Goal: Task Accomplishment & Management: Manage account settings

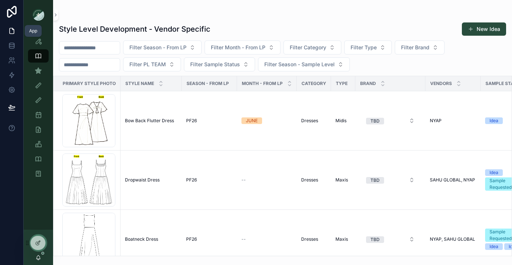
click at [13, 33] on icon at bounding box center [11, 30] width 7 height 7
click at [10, 33] on icon at bounding box center [11, 30] width 7 height 7
click at [12, 29] on icon at bounding box center [12, 28] width 1 height 1
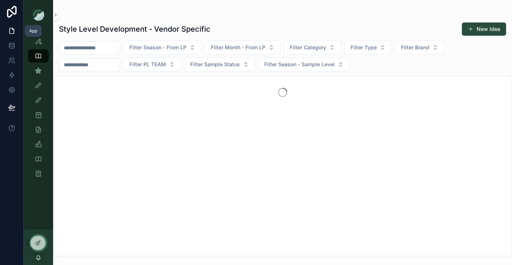
click at [11, 29] on icon at bounding box center [11, 30] width 7 height 7
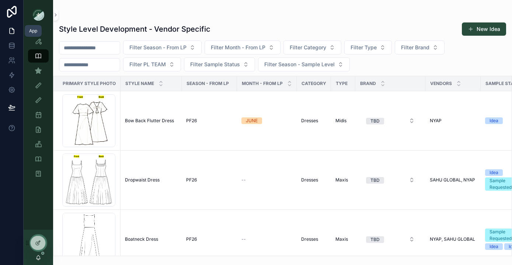
click at [11, 29] on icon at bounding box center [11, 30] width 7 height 7
click at [11, 11] on icon at bounding box center [12, 12] width 10 height 12
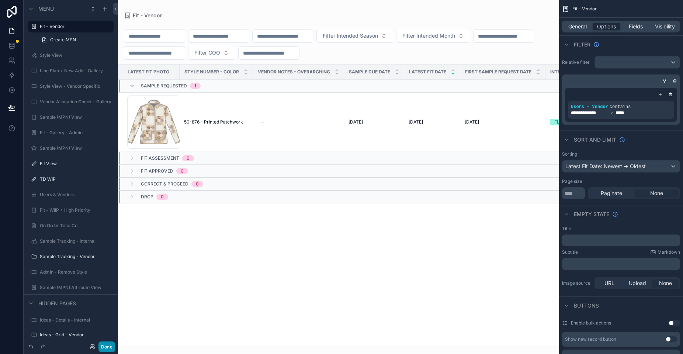
click at [107, 348] on button "Done" at bounding box center [106, 346] width 17 height 11
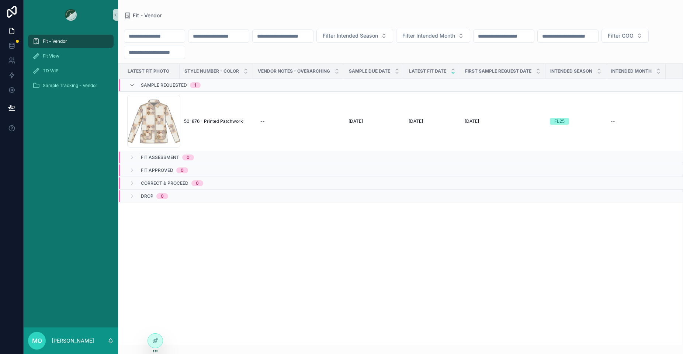
click at [93, 212] on div "Fit - Vendor Fit View TD WIP Sample Tracking - Vendor" at bounding box center [71, 178] width 94 height 298
click at [157, 324] on icon at bounding box center [155, 325] width 6 height 6
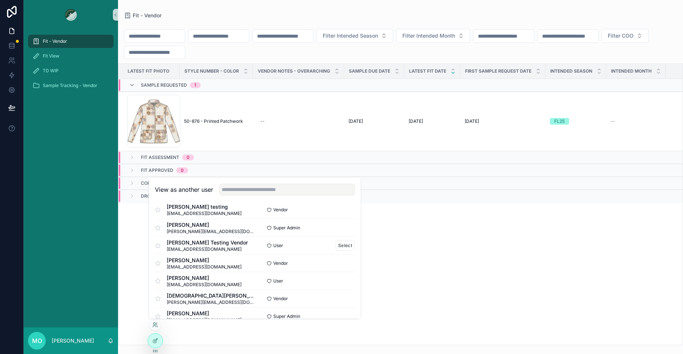
scroll to position [10, 0]
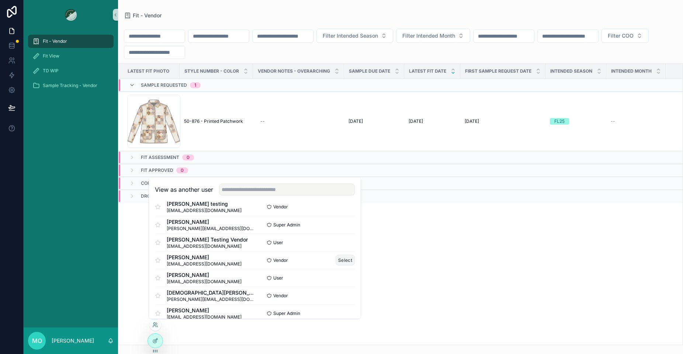
click at [341, 258] on button "Select" at bounding box center [344, 260] width 19 height 11
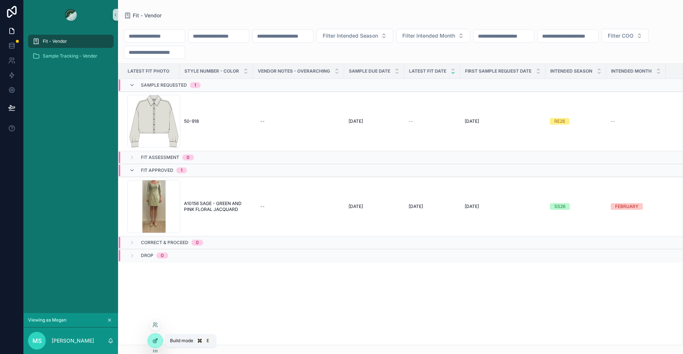
click at [155, 341] on icon at bounding box center [155, 339] width 3 height 3
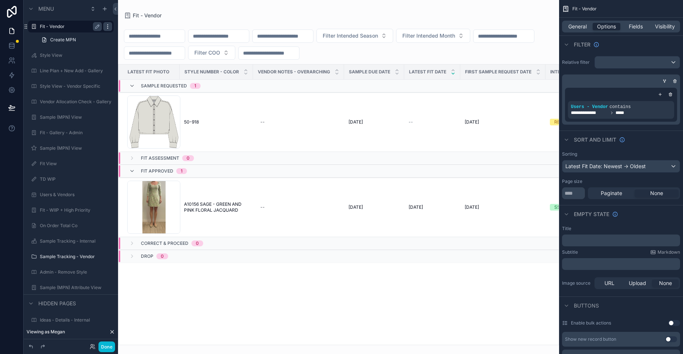
click at [105, 27] on icon "scrollable content" at bounding box center [108, 27] width 6 height 6
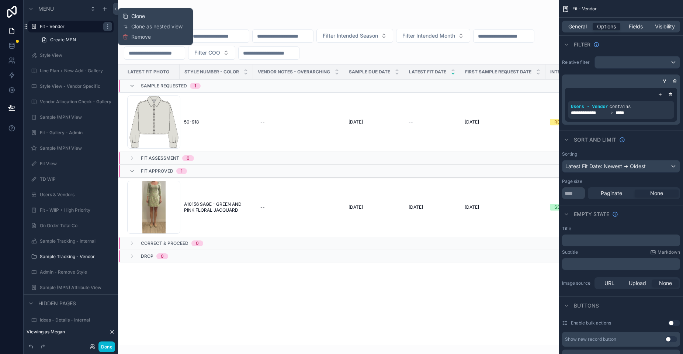
click at [136, 17] on span "Clone" at bounding box center [138, 16] width 14 height 7
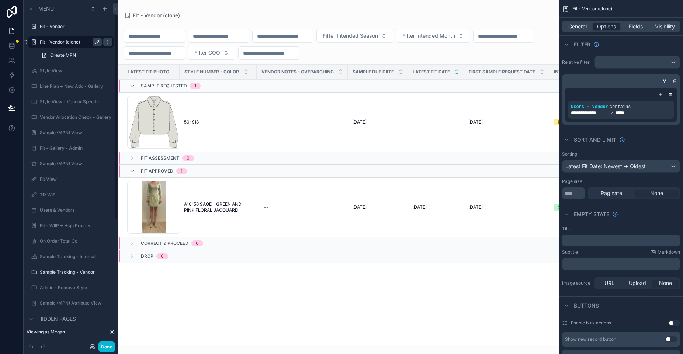
click at [99, 42] on icon "scrollable content" at bounding box center [97, 42] width 6 height 6
click at [80, 43] on input "**********" at bounding box center [65, 42] width 50 height 9
click at [62, 43] on input "**********" at bounding box center [65, 42] width 50 height 9
type input "*"
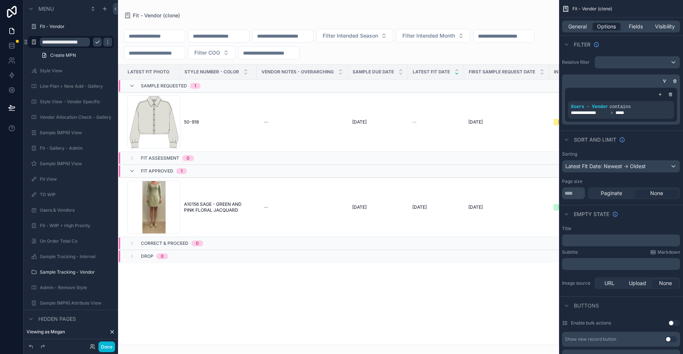
scroll to position [0, 3]
type input "**********"
click at [94, 43] on icon "scrollable content" at bounding box center [97, 42] width 6 height 6
click at [107, 347] on button "Done" at bounding box center [106, 346] width 17 height 11
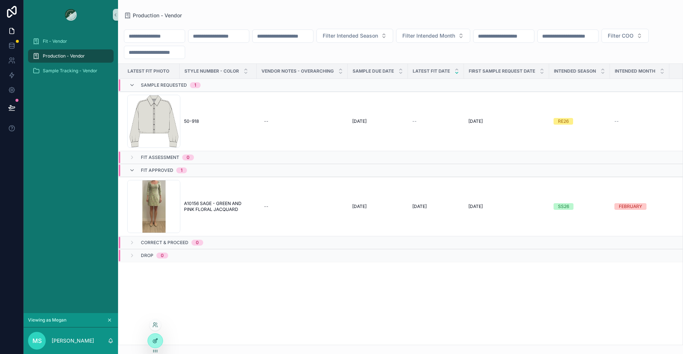
click at [156, 344] on div at bounding box center [155, 341] width 15 height 14
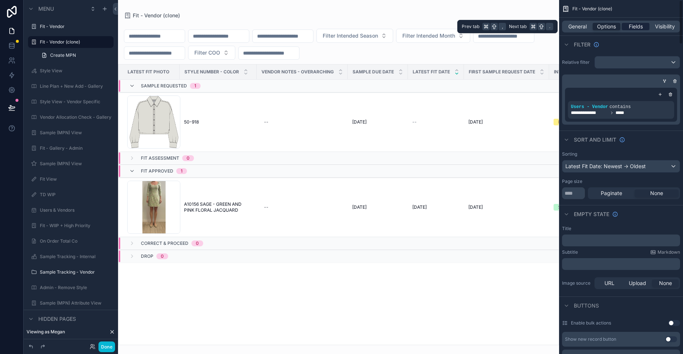
click at [635, 28] on span "Fields" at bounding box center [635, 26] width 14 height 7
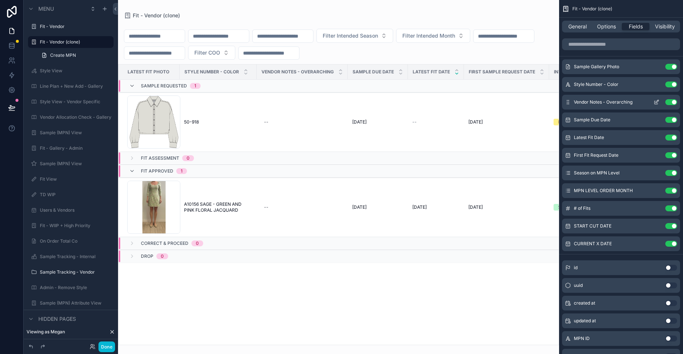
click at [672, 103] on button "Use setting" at bounding box center [671, 102] width 12 height 6
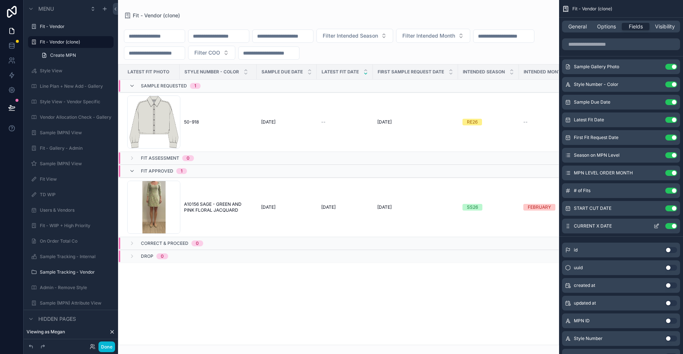
click at [670, 225] on button "Use setting" at bounding box center [671, 226] width 12 height 6
click at [672, 121] on button "Use setting" at bounding box center [671, 120] width 12 height 6
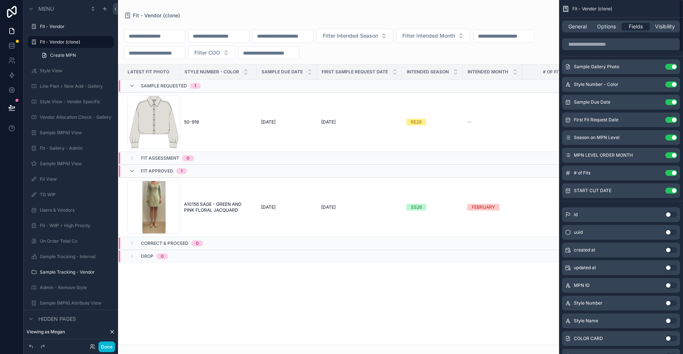
click at [672, 121] on button "Use setting" at bounding box center [671, 120] width 12 height 6
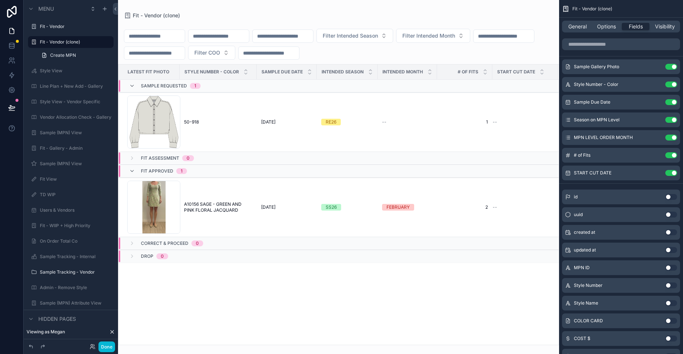
click at [672, 121] on button "Use setting" at bounding box center [671, 120] width 12 height 6
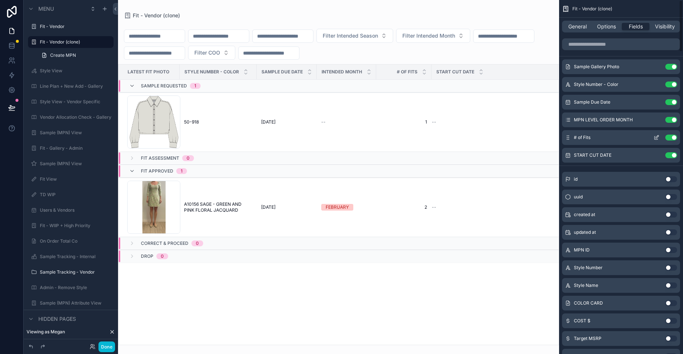
click at [670, 137] on button "Use setting" at bounding box center [671, 138] width 12 height 6
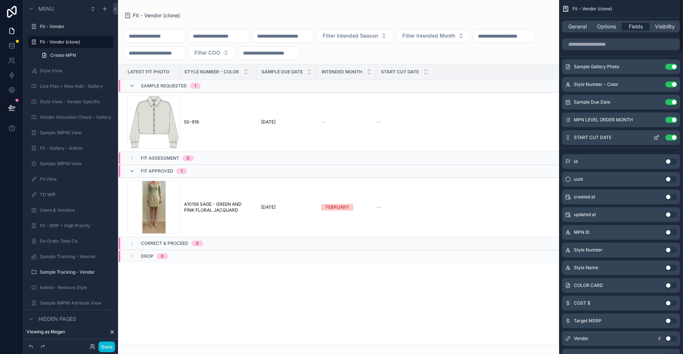
click at [672, 136] on button "Use setting" at bounding box center [671, 138] width 12 height 6
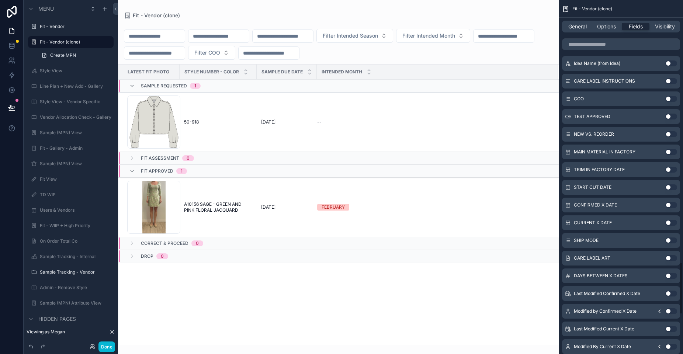
scroll to position [1777, 0]
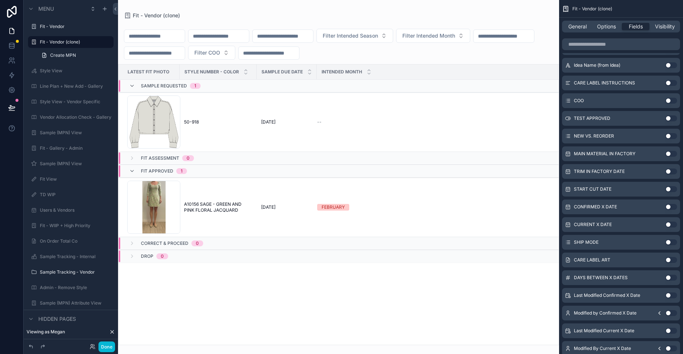
click at [671, 156] on div "MAIN MATERIAL IN FACTORY Use setting" at bounding box center [621, 153] width 118 height 15
click at [671, 172] on button "Use setting" at bounding box center [671, 171] width 12 height 6
click at [670, 151] on button "Use setting" at bounding box center [671, 154] width 12 height 6
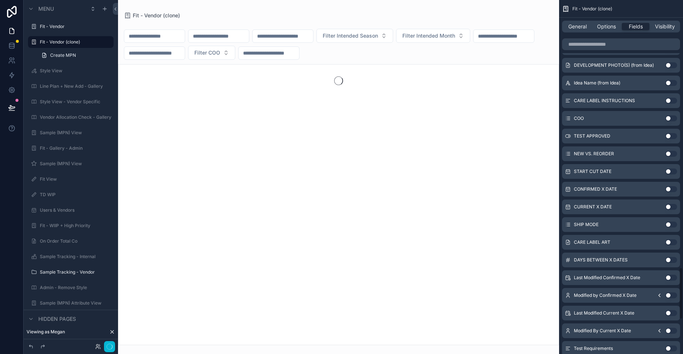
scroll to position [1812, 0]
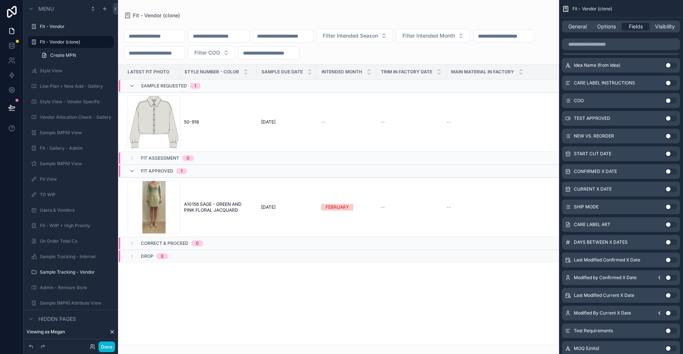
click at [670, 151] on button "Use setting" at bounding box center [671, 154] width 12 height 6
click at [670, 152] on button "Use setting" at bounding box center [671, 154] width 12 height 6
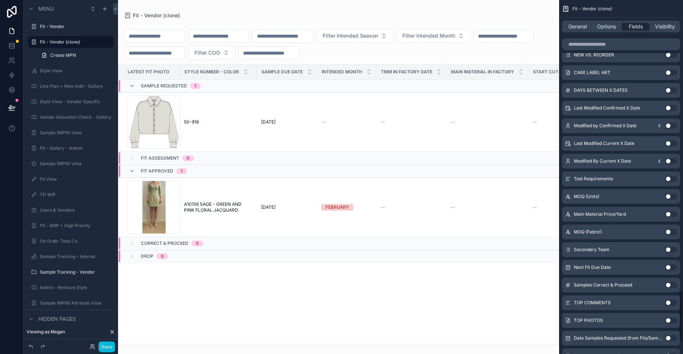
scroll to position [1968, 0]
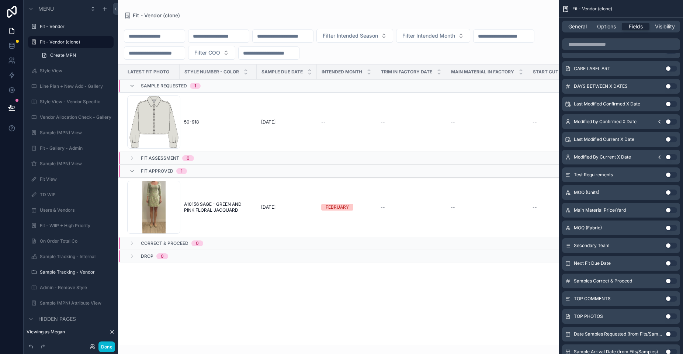
click at [671, 193] on button "Use setting" at bounding box center [671, 192] width 12 height 6
click at [671, 192] on button "Use setting" at bounding box center [671, 192] width 12 height 6
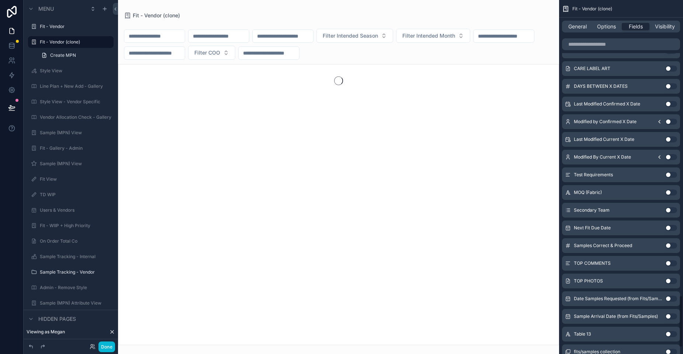
click at [671, 192] on button "Use setting" at bounding box center [671, 192] width 12 height 6
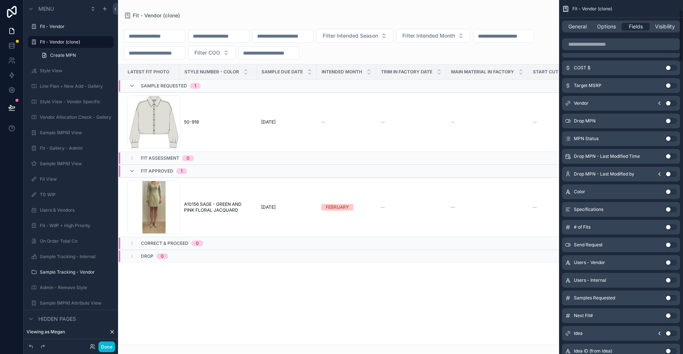
scroll to position [0, 0]
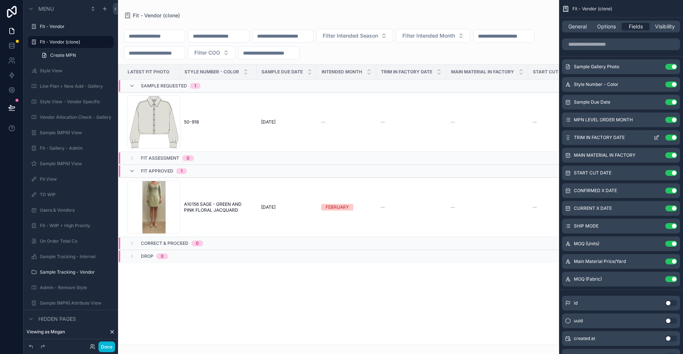
click at [657, 136] on icon "scrollable content" at bounding box center [656, 138] width 6 height 6
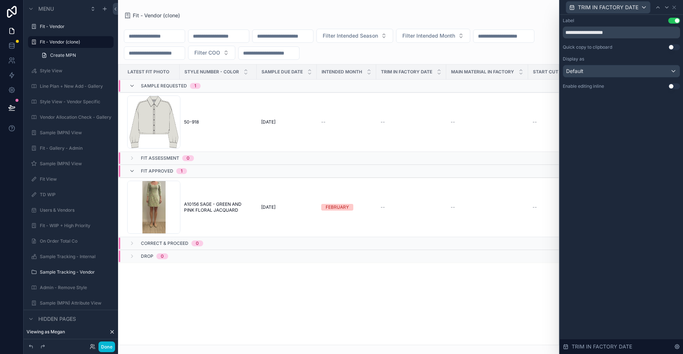
click at [673, 87] on button "Use setting" at bounding box center [674, 86] width 12 height 6
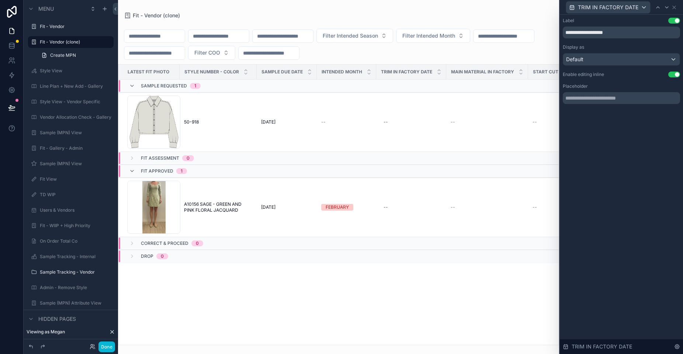
click at [677, 4] on div "TRIM IN FACTORY DATE" at bounding box center [620, 7] width 117 height 14
click at [677, 8] on div "TRIM IN FACTORY DATE" at bounding box center [620, 7] width 117 height 14
click at [673, 11] on div "TRIM IN FACTORY DATE" at bounding box center [620, 7] width 117 height 14
click at [673, 8] on icon at bounding box center [674, 7] width 6 height 6
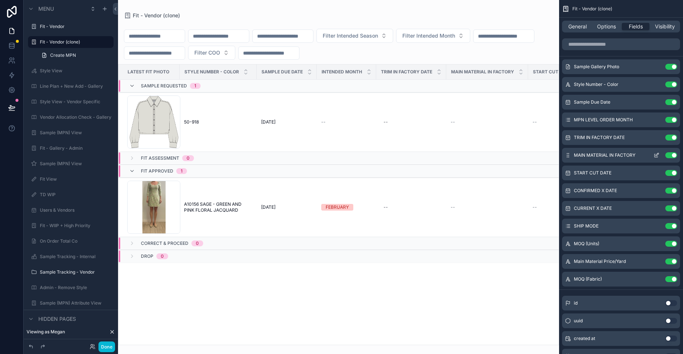
click at [657, 154] on icon "scrollable content" at bounding box center [656, 154] width 3 height 3
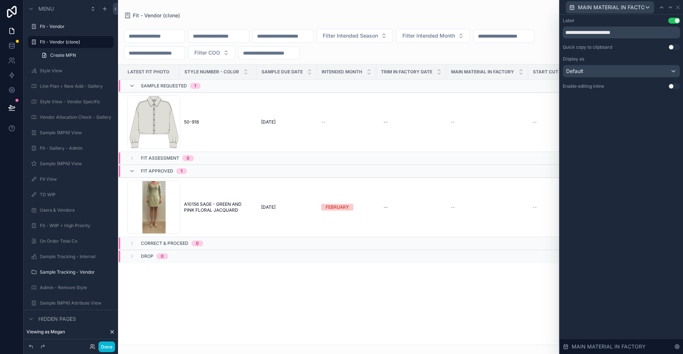
click at [670, 85] on button "Use setting" at bounding box center [674, 86] width 12 height 6
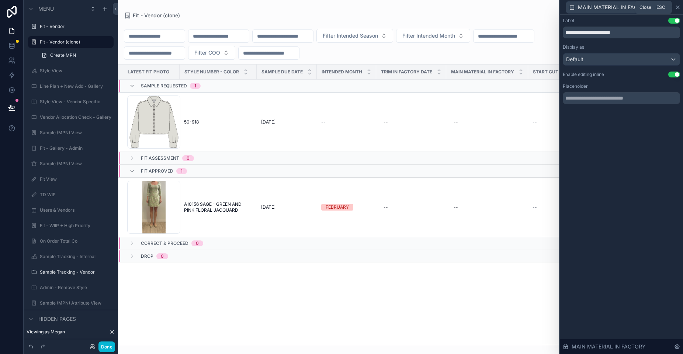
click at [679, 8] on icon at bounding box center [677, 7] width 6 height 6
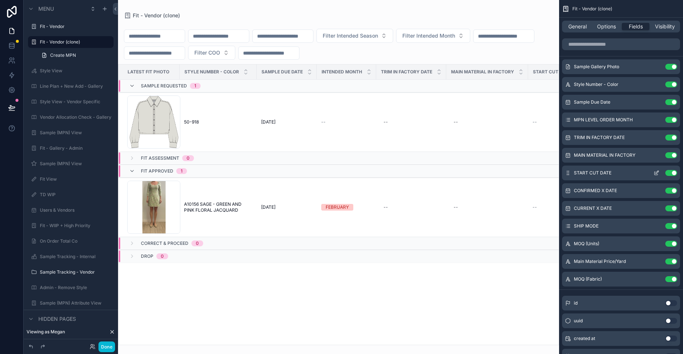
click at [657, 172] on icon "scrollable content" at bounding box center [656, 173] width 6 height 6
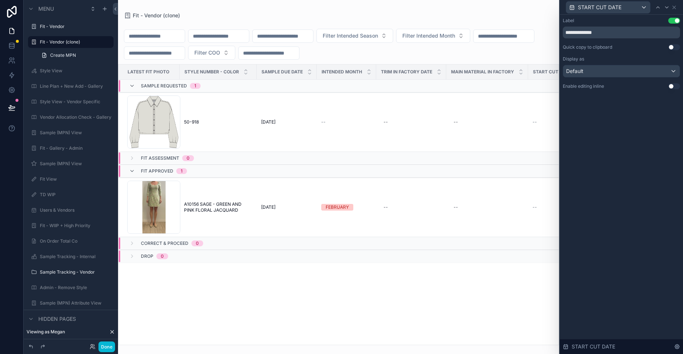
click at [673, 87] on button "Use setting" at bounding box center [674, 86] width 12 height 6
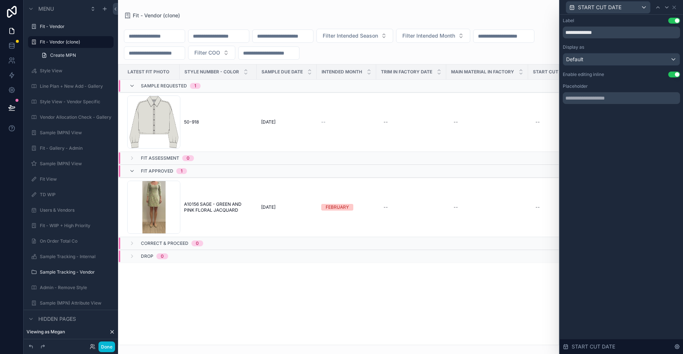
click at [677, 10] on div "START CUT DATE" at bounding box center [620, 7] width 117 height 14
click at [674, 8] on icon at bounding box center [674, 7] width 6 height 6
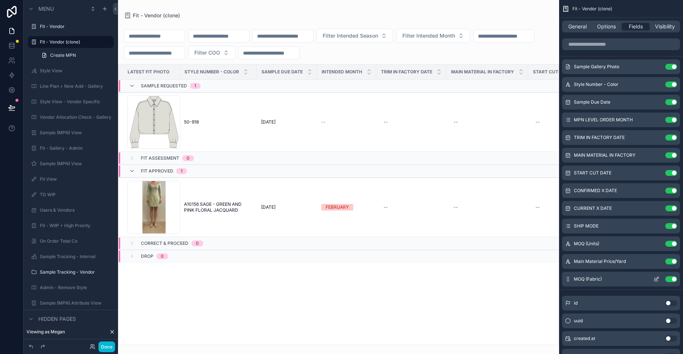
click at [656, 279] on icon "scrollable content" at bounding box center [656, 279] width 6 height 6
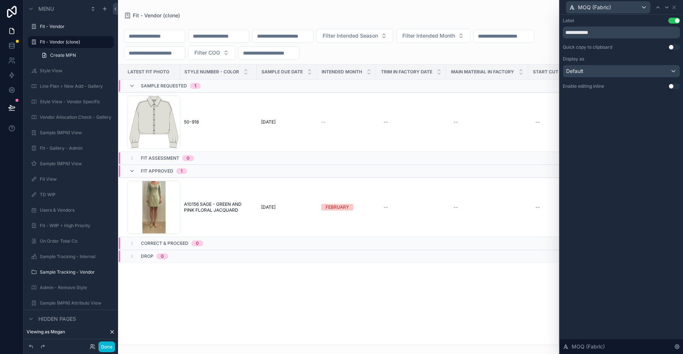
click at [673, 88] on button "Use setting" at bounding box center [674, 86] width 12 height 6
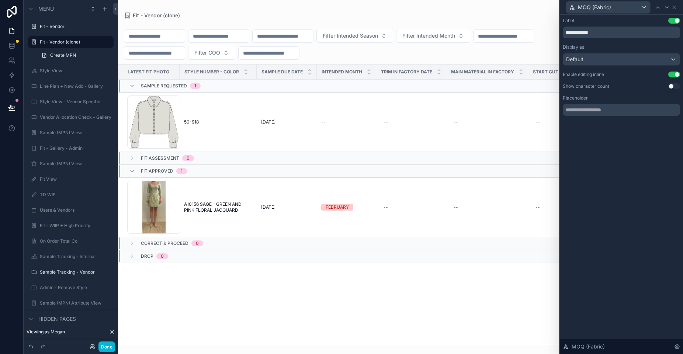
click at [677, 7] on div "MOQ (Fabric)" at bounding box center [620, 7] width 117 height 14
click at [673, 9] on icon at bounding box center [674, 7] width 6 height 6
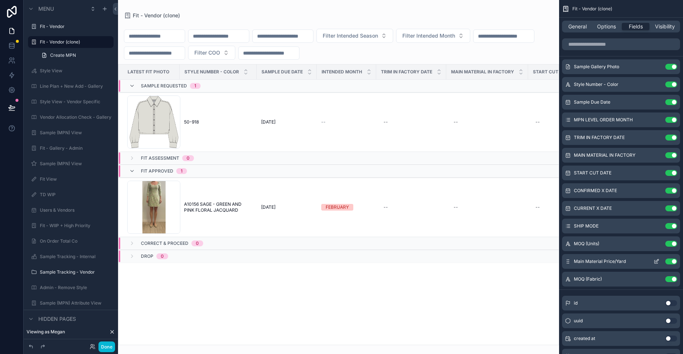
click at [650, 260] on button "scrollable content" at bounding box center [656, 261] width 12 height 6
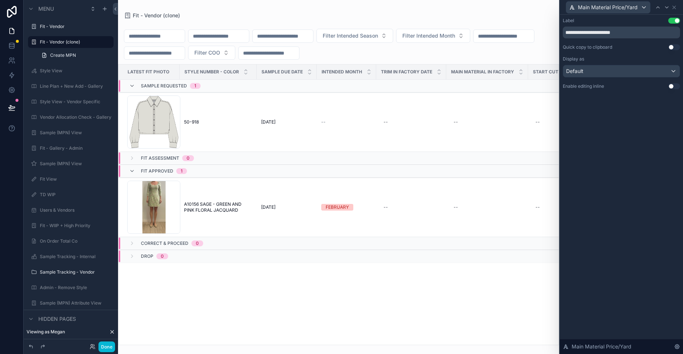
click at [675, 85] on button "Use setting" at bounding box center [674, 86] width 12 height 6
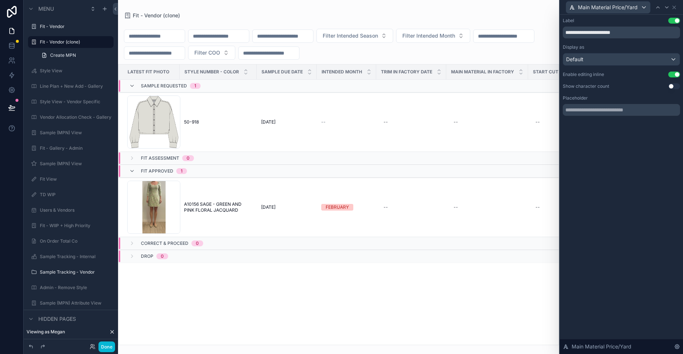
click at [675, 3] on div "Main Material Price/Yard" at bounding box center [620, 7] width 117 height 14
click at [673, 8] on icon at bounding box center [674, 7] width 6 height 6
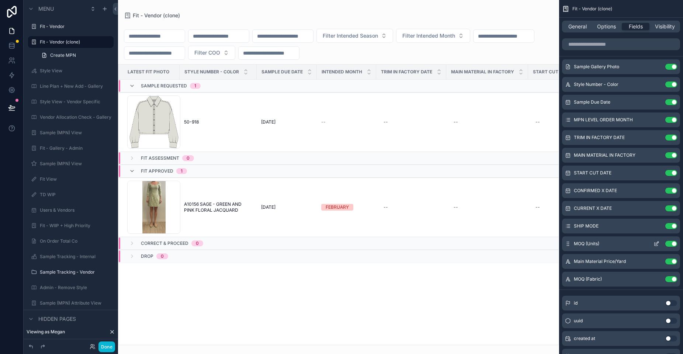
click at [656, 244] on icon "scrollable content" at bounding box center [656, 242] width 3 height 3
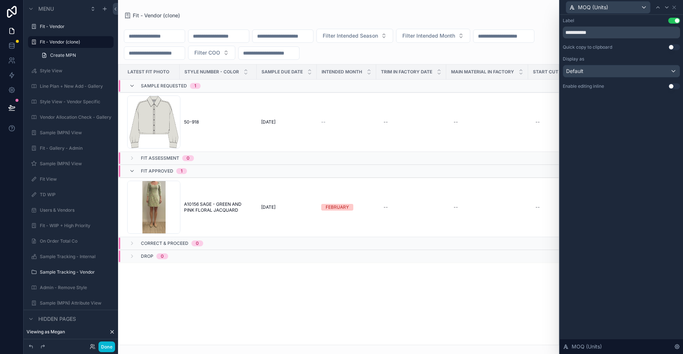
click at [673, 86] on button "Use setting" at bounding box center [674, 86] width 12 height 6
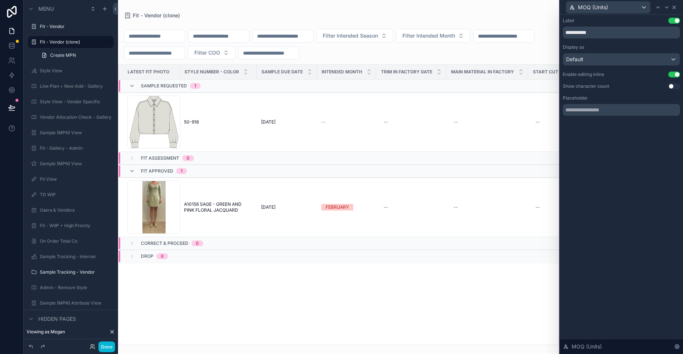
click at [676, 9] on icon at bounding box center [674, 7] width 6 height 6
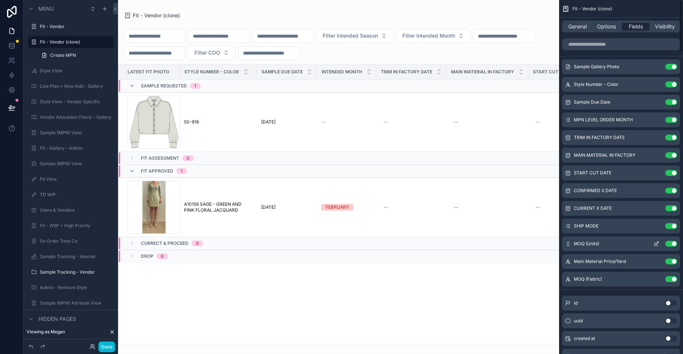
click at [656, 242] on icon "scrollable content" at bounding box center [656, 244] width 6 height 6
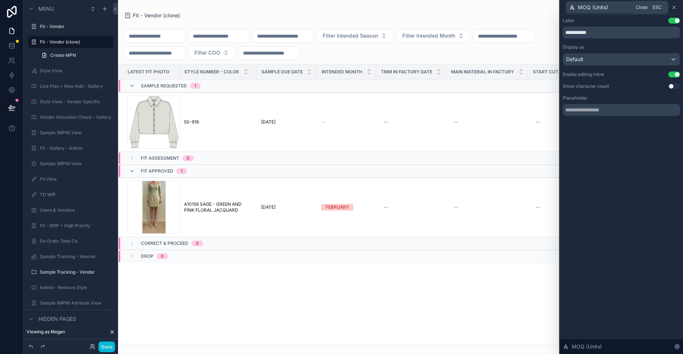
click at [676, 4] on icon at bounding box center [674, 7] width 6 height 6
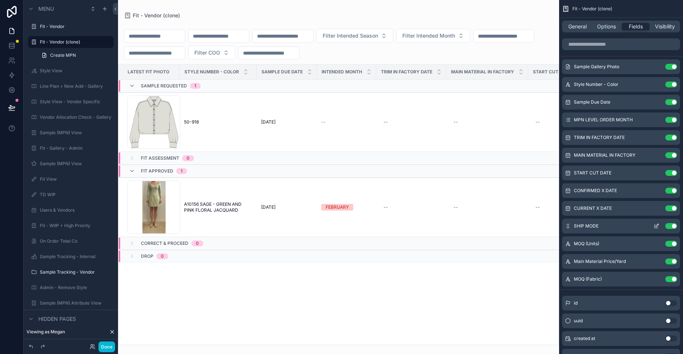
click at [657, 224] on icon "scrollable content" at bounding box center [657, 224] width 1 height 1
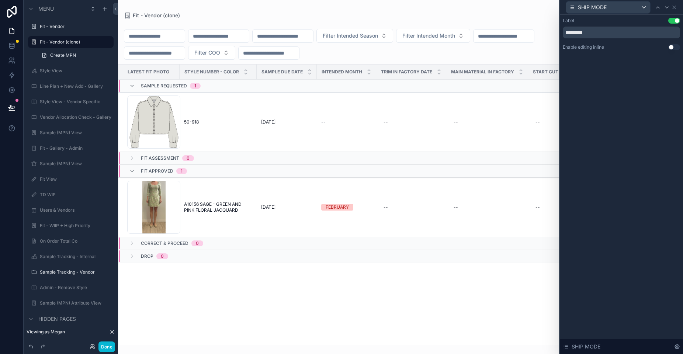
click at [675, 47] on button "Use setting" at bounding box center [674, 47] width 12 height 6
click at [676, 8] on icon at bounding box center [674, 7] width 6 height 6
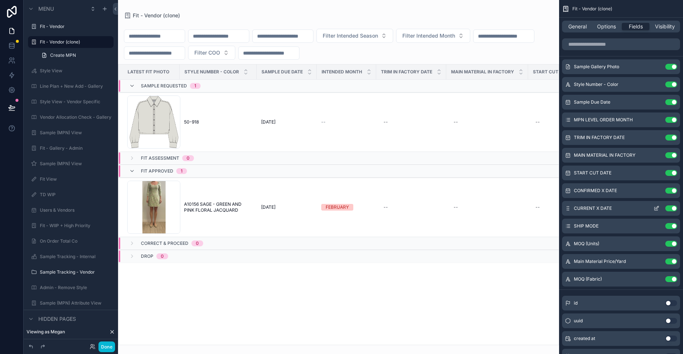
click at [658, 209] on icon "scrollable content" at bounding box center [656, 208] width 6 height 6
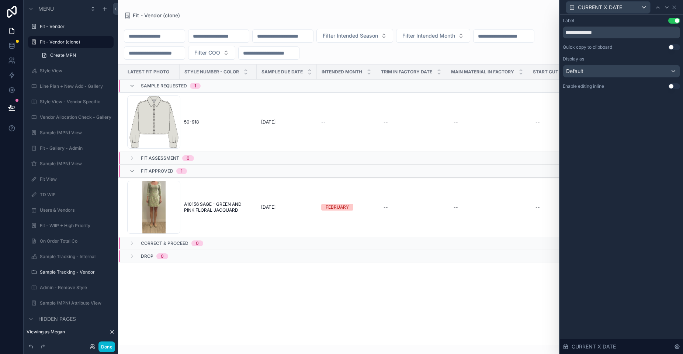
click at [673, 85] on button "Use setting" at bounding box center [674, 86] width 12 height 6
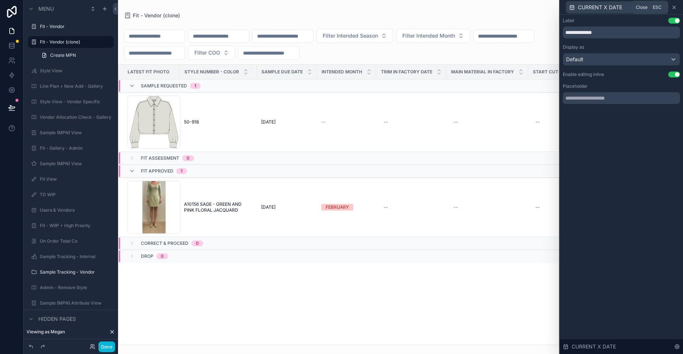
click at [676, 8] on icon at bounding box center [674, 7] width 6 height 6
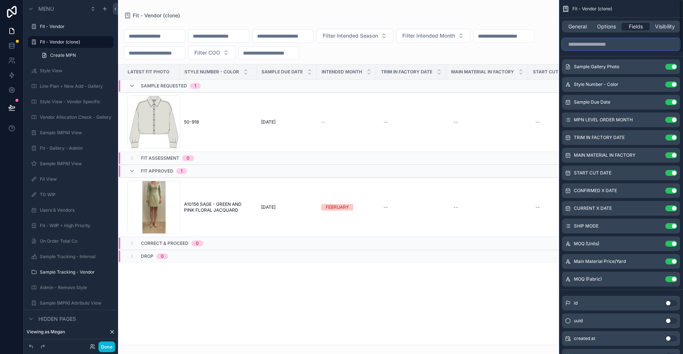
click at [613, 49] on input "scrollable content" at bounding box center [621, 44] width 118 height 12
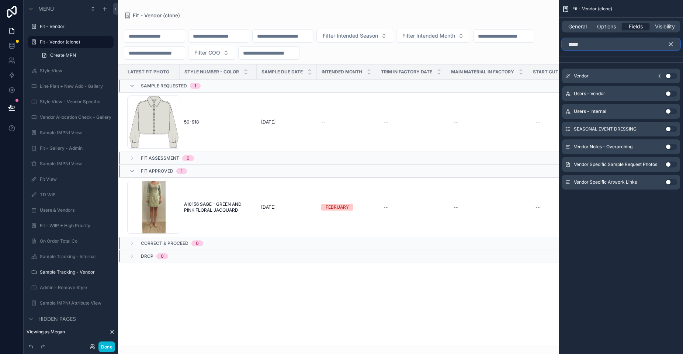
type input "******"
drag, startPoint x: 587, startPoint y: 46, endPoint x: 553, endPoint y: 45, distance: 33.9
click at [553, 45] on div "Fit - Vendor Fit - Vendor (clone) Style View Line Plan + New Add - Gallery Styl…" at bounding box center [400, 177] width 565 height 354
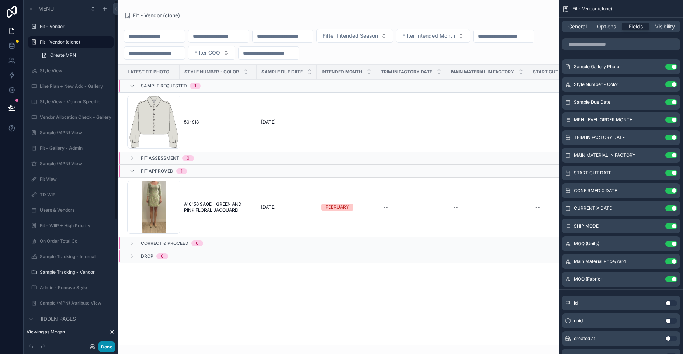
click at [106, 349] on button "Done" at bounding box center [106, 346] width 17 height 11
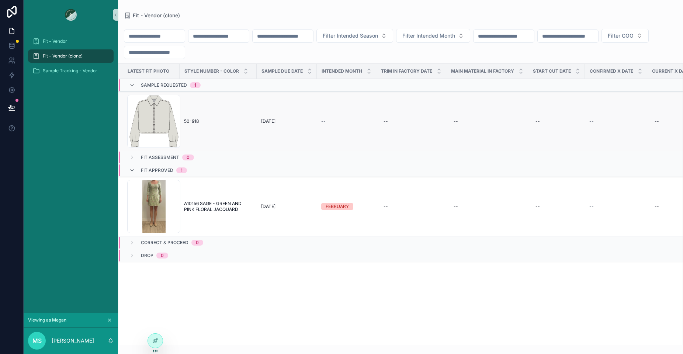
click at [321, 122] on span "--" at bounding box center [323, 121] width 4 height 6
click at [156, 341] on icon at bounding box center [155, 341] width 6 height 6
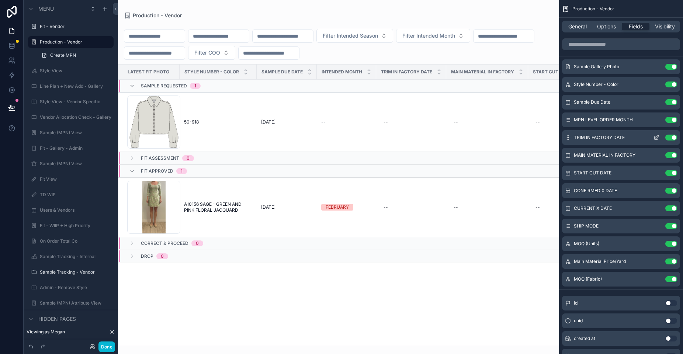
click at [654, 138] on icon "scrollable content" at bounding box center [656, 138] width 6 height 6
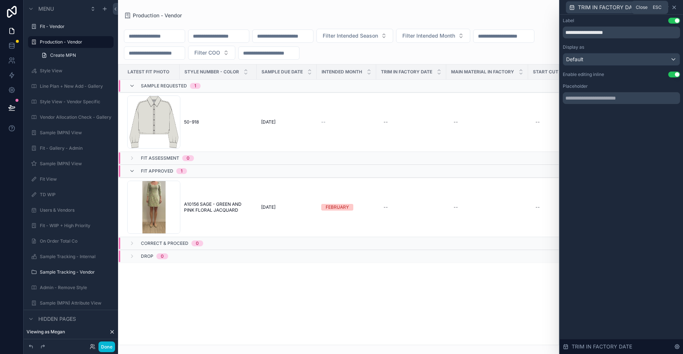
click at [673, 10] on icon at bounding box center [674, 7] width 6 height 6
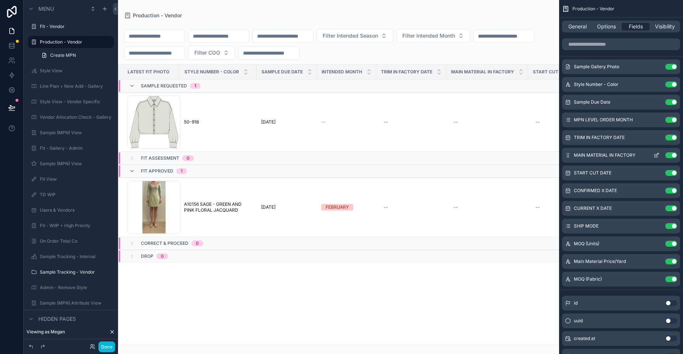
click at [655, 156] on icon "scrollable content" at bounding box center [656, 155] width 6 height 6
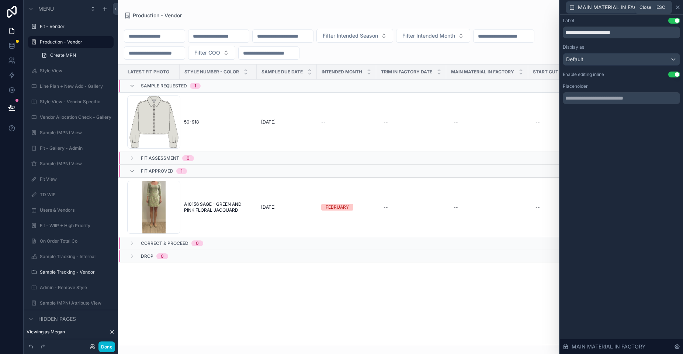
click at [678, 6] on icon at bounding box center [677, 7] width 6 height 6
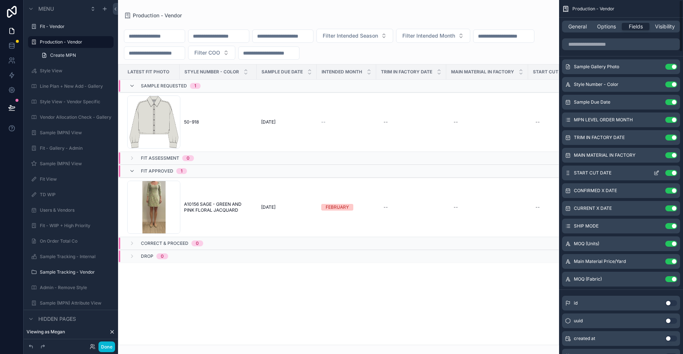
click at [656, 174] on icon "scrollable content" at bounding box center [656, 173] width 6 height 6
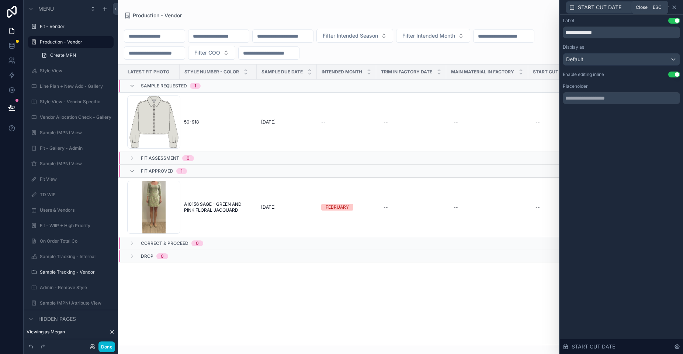
click at [676, 8] on icon at bounding box center [674, 7] width 6 height 6
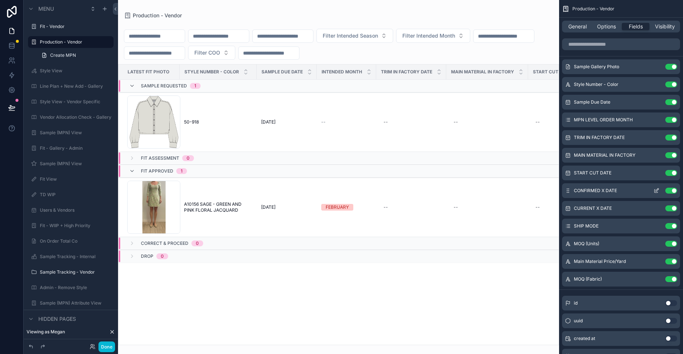
click at [658, 194] on div "CONFIRMED X DATE Use setting" at bounding box center [621, 190] width 118 height 15
click at [656, 188] on icon "scrollable content" at bounding box center [656, 191] width 6 height 6
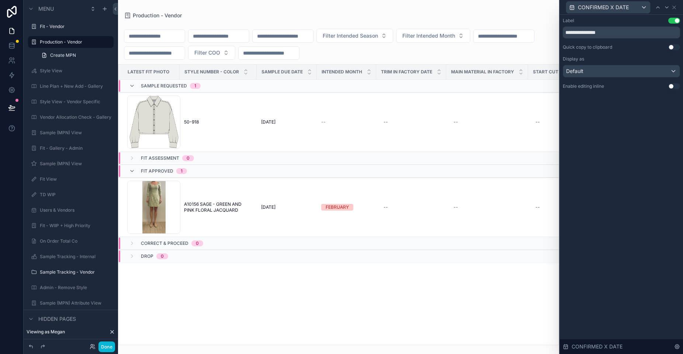
click at [673, 85] on button "Use setting" at bounding box center [674, 86] width 12 height 6
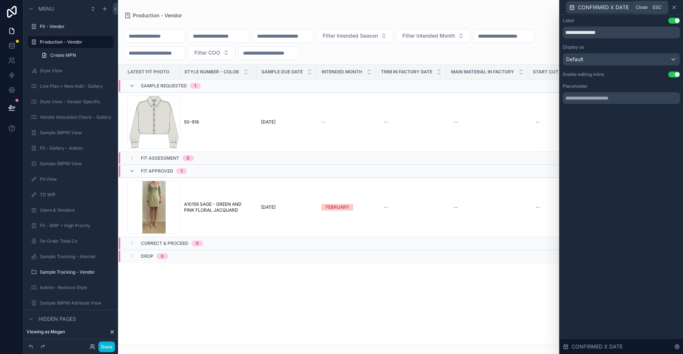
click at [675, 9] on icon at bounding box center [674, 7] width 6 height 6
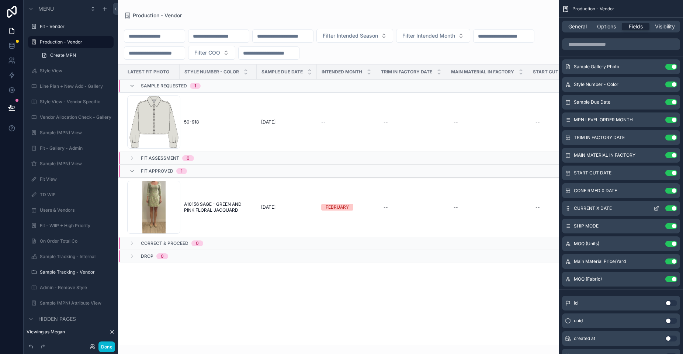
click at [654, 208] on icon "scrollable content" at bounding box center [656, 208] width 6 height 6
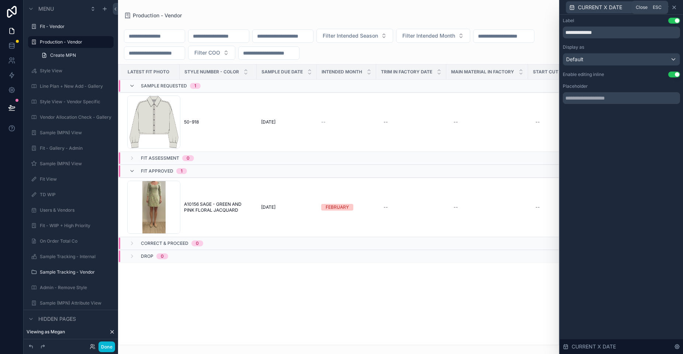
click at [673, 7] on icon at bounding box center [674, 7] width 6 height 6
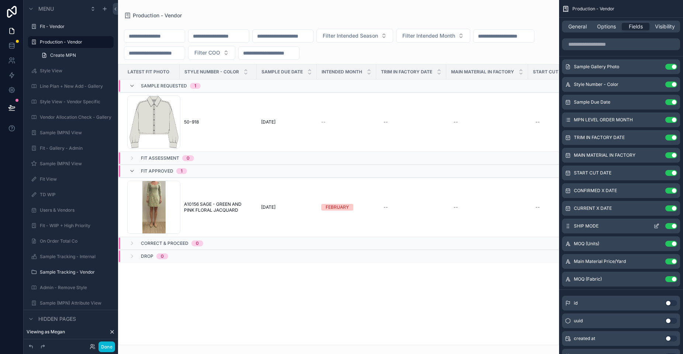
click at [653, 230] on div "SHIP MODE Use setting" at bounding box center [621, 226] width 118 height 15
click at [655, 224] on icon "scrollable content" at bounding box center [656, 226] width 6 height 6
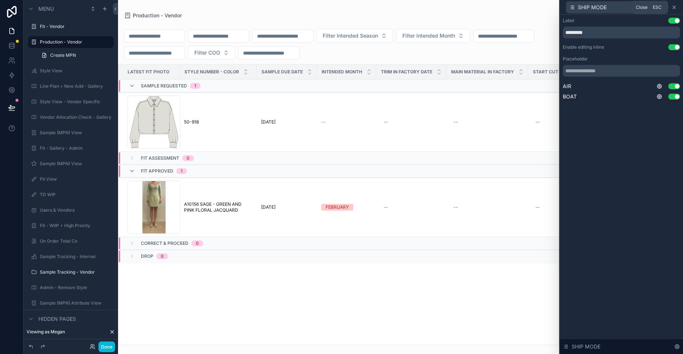
click at [674, 10] on icon at bounding box center [674, 7] width 6 height 6
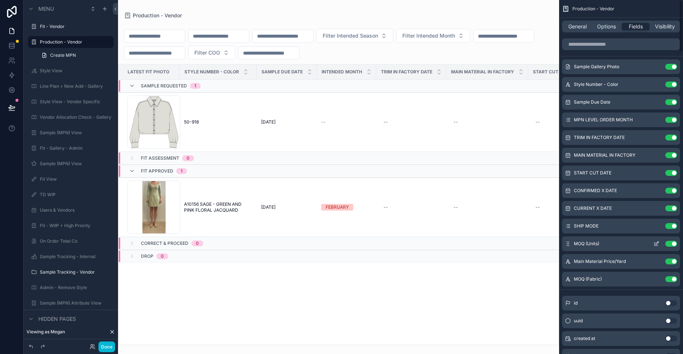
click at [656, 244] on icon "scrollable content" at bounding box center [656, 242] width 3 height 3
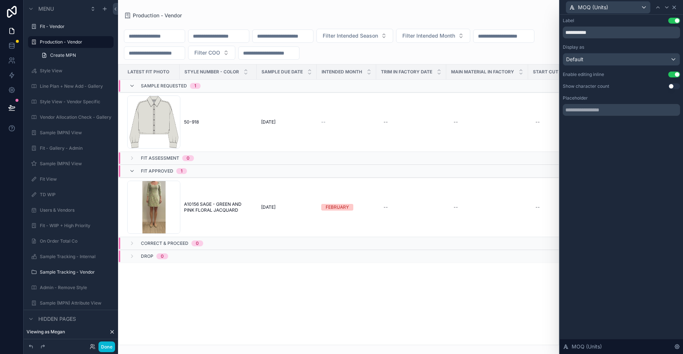
click at [674, 5] on icon at bounding box center [674, 7] width 6 height 6
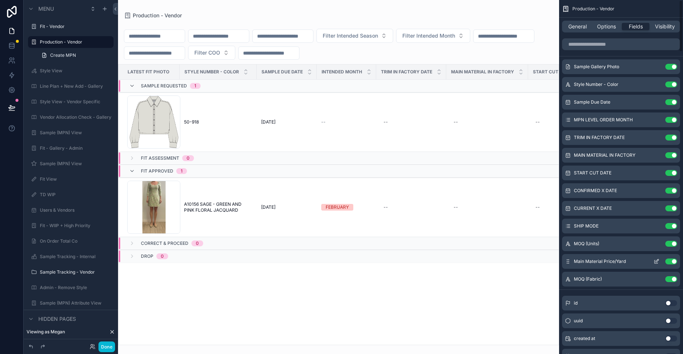
click at [656, 261] on icon "scrollable content" at bounding box center [656, 260] width 3 height 3
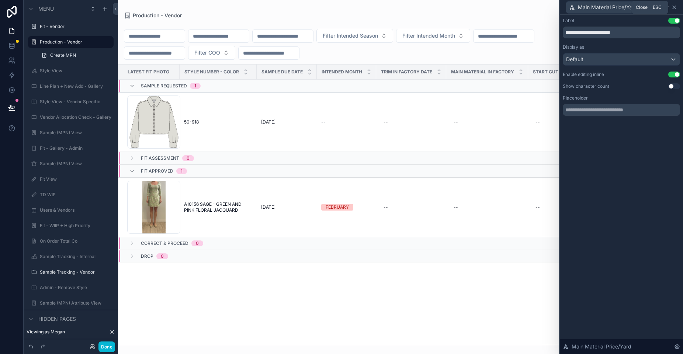
click at [676, 7] on icon at bounding box center [674, 7] width 6 height 6
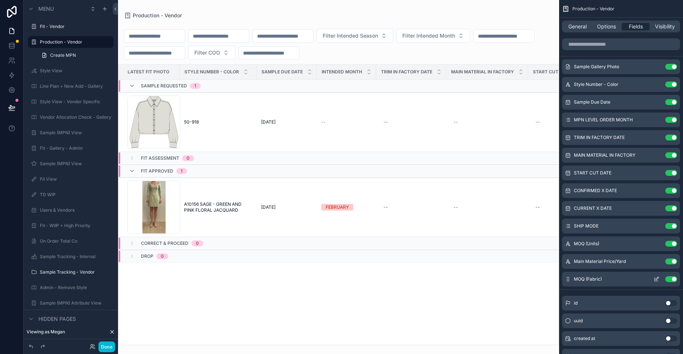
click at [658, 280] on icon "scrollable content" at bounding box center [656, 279] width 6 height 6
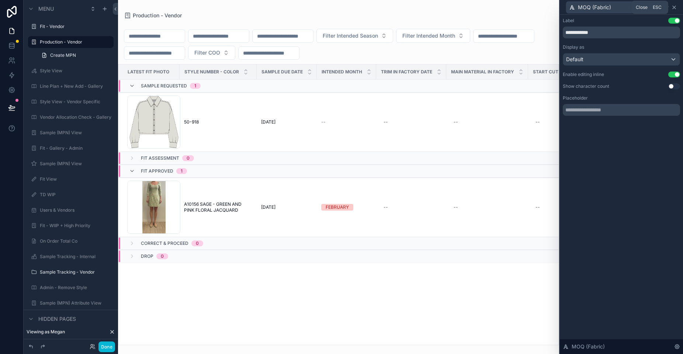
click at [675, 7] on icon at bounding box center [674, 7] width 6 height 6
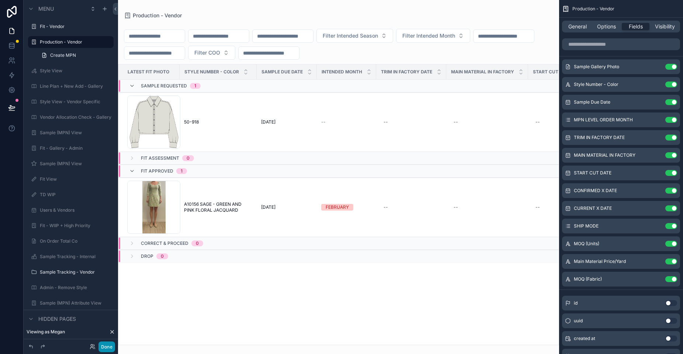
click at [107, 349] on button "Done" at bounding box center [106, 346] width 17 height 11
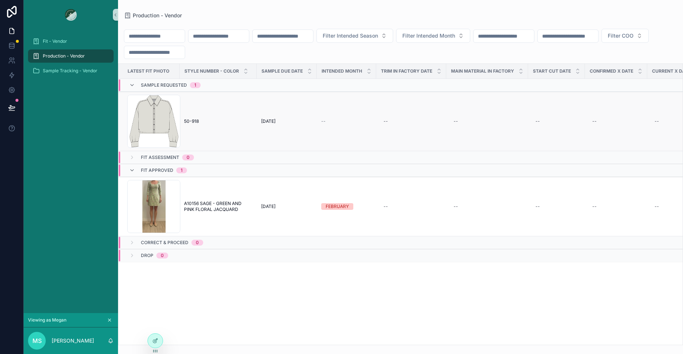
click at [255, 120] on td "50-918 50-918" at bounding box center [217, 121] width 77 height 59
click at [264, 121] on span "[DATE]" at bounding box center [268, 121] width 14 height 6
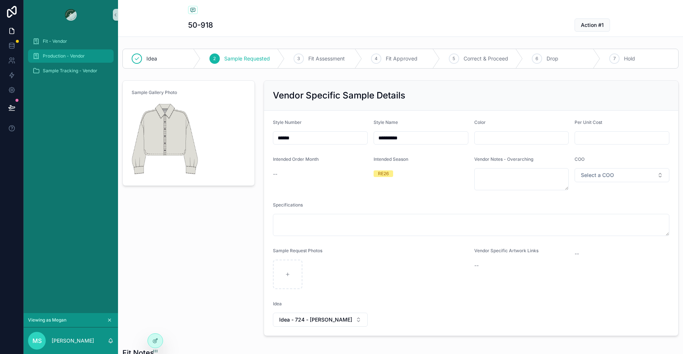
click at [75, 58] on span "Production - Vendor" at bounding box center [64, 56] width 42 height 6
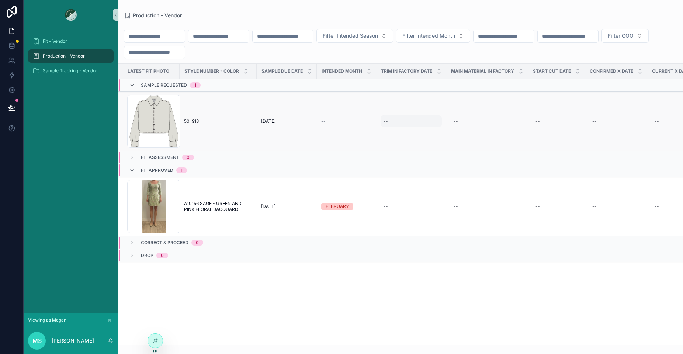
click at [388, 122] on div "--" at bounding box center [410, 121] width 61 height 12
click at [457, 54] on div "Filter Intended Season Filter Intended Month Filter COO" at bounding box center [400, 44] width 565 height 30
click at [458, 128] on td "--" at bounding box center [487, 121] width 82 height 59
click at [455, 121] on div "--" at bounding box center [455, 121] width 4 height 6
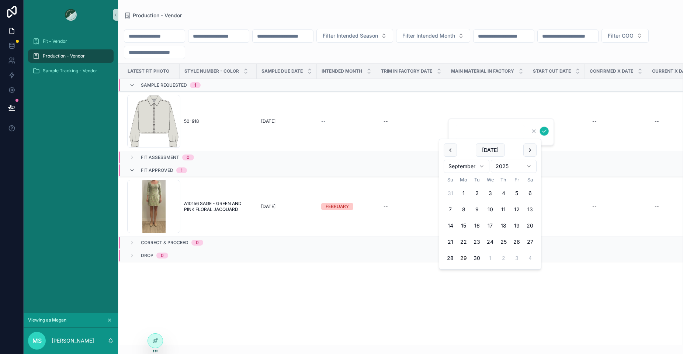
click at [489, 51] on div "Filter Intended Season Filter Intended Month Filter COO" at bounding box center [400, 44] width 565 height 30
click at [540, 122] on div "--" at bounding box center [556, 121] width 48 height 12
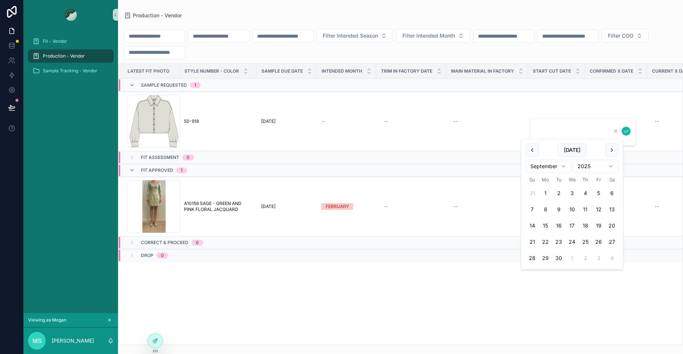
click at [584, 55] on div "Filter Intended Season Filter Intended Month Filter COO" at bounding box center [400, 44] width 565 height 30
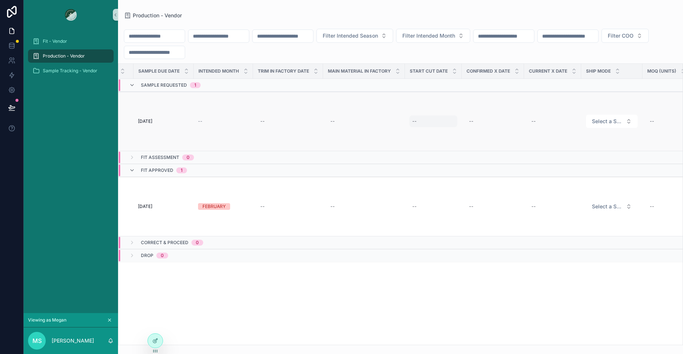
scroll to position [0, 125]
click at [472, 124] on div "--" at bounding box center [490, 121] width 53 height 12
click at [507, 59] on div "Filter Intended Season Filter Intended Month Filter COO" at bounding box center [400, 44] width 565 height 30
click at [533, 123] on div "--" at bounding box center [532, 121] width 4 height 6
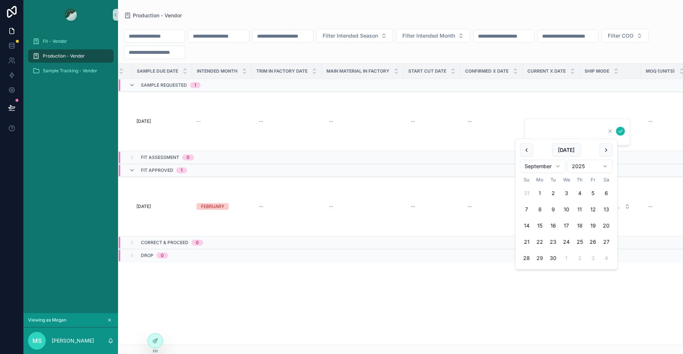
click at [591, 54] on div "Filter Intended Season Filter Intended Month Filter COO" at bounding box center [400, 44] width 565 height 30
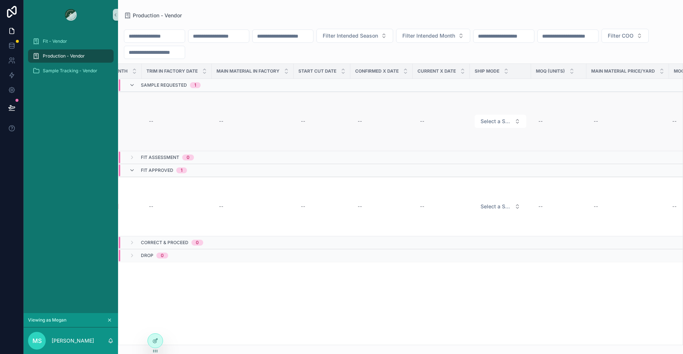
scroll to position [0, 235]
click at [492, 123] on span "Select a SHIP MODE" at bounding box center [494, 121] width 31 height 7
click at [545, 56] on div "Filter Intended Season Filter Intended Month Filter COO" at bounding box center [400, 44] width 565 height 30
click at [540, 118] on div "--" at bounding box center [539, 121] width 4 height 6
click at [568, 56] on div "Filter Intended Season Filter Intended Month Filter COO" at bounding box center [400, 44] width 565 height 30
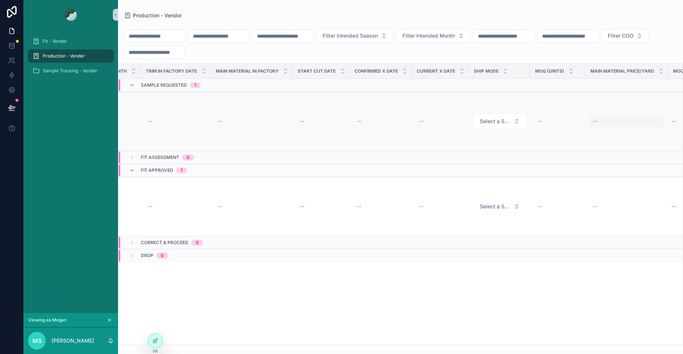
click at [595, 122] on div "--" at bounding box center [595, 121] width 4 height 6
click at [605, 56] on div "Filter Intended Season Filter Intended Month Filter COO" at bounding box center [400, 44] width 565 height 30
click at [156, 342] on icon at bounding box center [155, 341] width 6 height 6
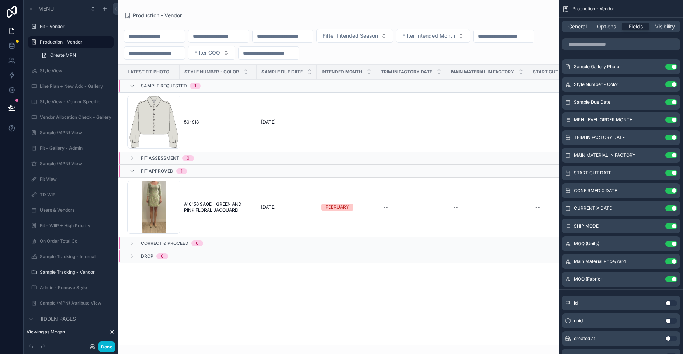
click at [297, 132] on div "scrollable content" at bounding box center [338, 177] width 441 height 354
click at [655, 83] on icon "scrollable content" at bounding box center [656, 84] width 6 height 6
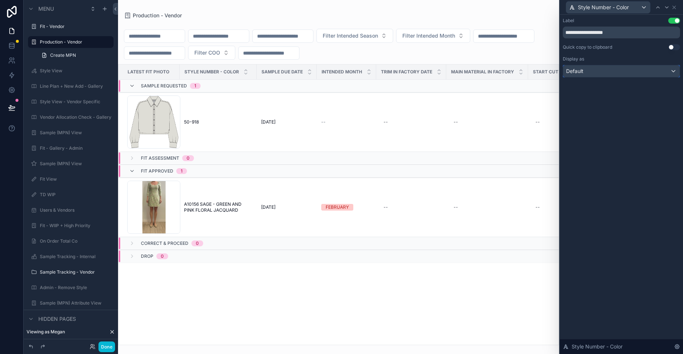
click at [648, 73] on div "Default" at bounding box center [621, 71] width 116 height 12
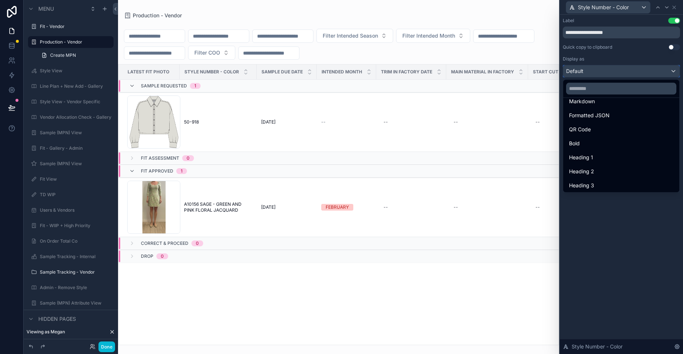
scroll to position [80, 0]
click at [617, 276] on div at bounding box center [620, 177] width 123 height 354
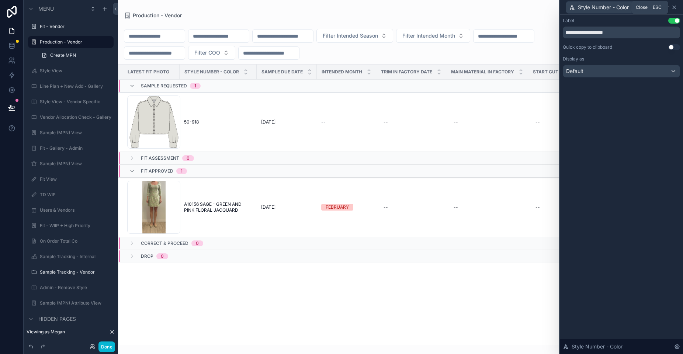
click at [675, 5] on icon at bounding box center [674, 7] width 6 height 6
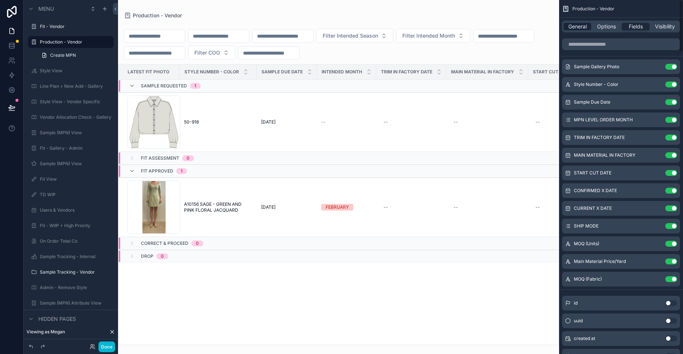
click at [579, 29] on span "General" at bounding box center [577, 26] width 18 height 7
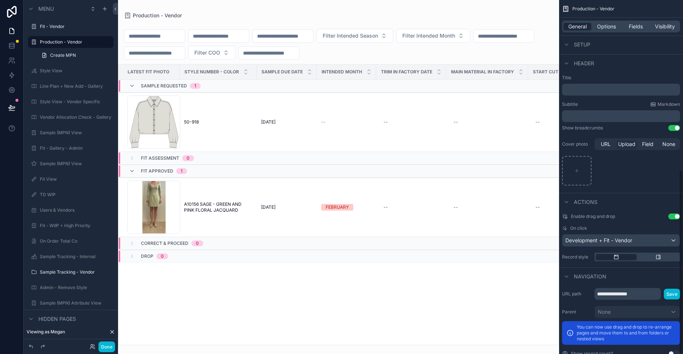
scroll to position [326, 0]
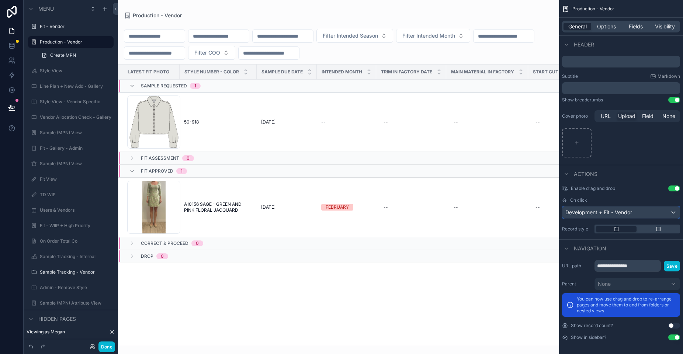
click at [628, 214] on span "Development + Fit - Vendor" at bounding box center [598, 212] width 67 height 7
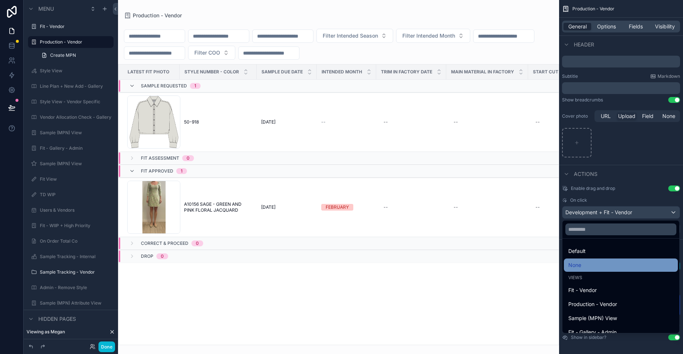
click at [588, 266] on div "None" at bounding box center [620, 265] width 105 height 9
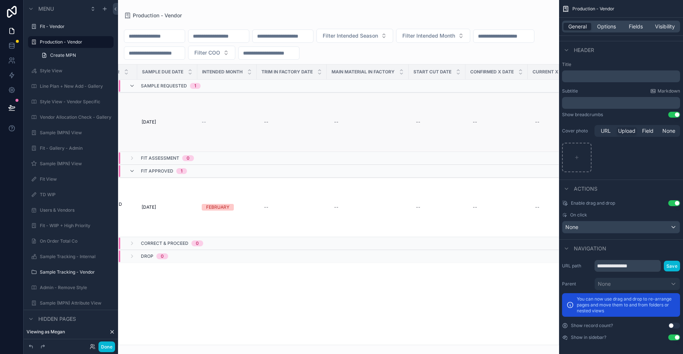
scroll to position [0, 401]
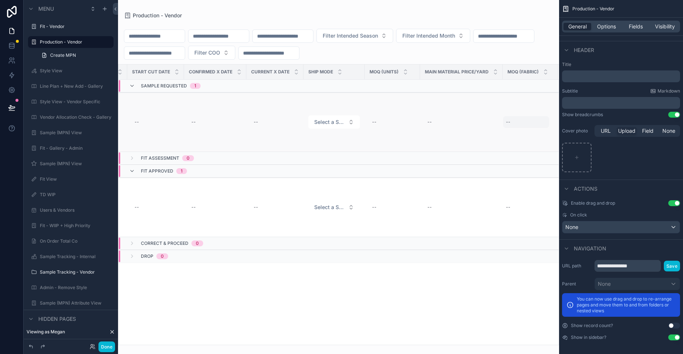
click at [509, 120] on div "--" at bounding box center [508, 122] width 4 height 6
click at [433, 264] on div "Latest Fit Photo Style Number - Color Sample Due Date intended month TRIM IN FA…" at bounding box center [338, 204] width 440 height 280
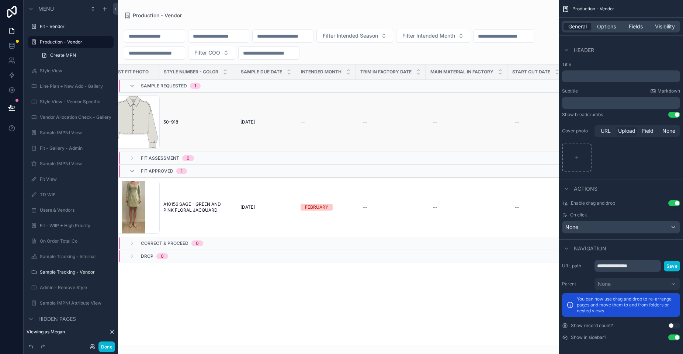
scroll to position [0, 0]
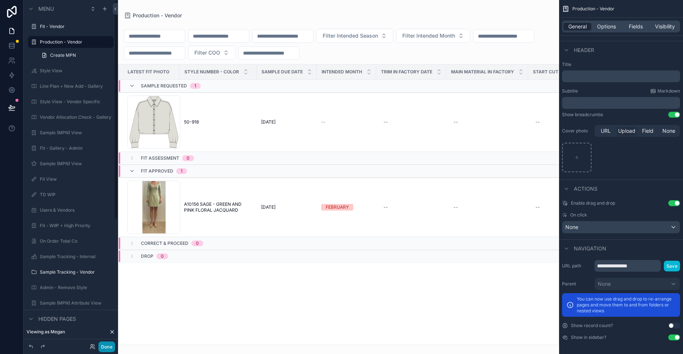
click at [107, 348] on button "Done" at bounding box center [106, 346] width 17 height 11
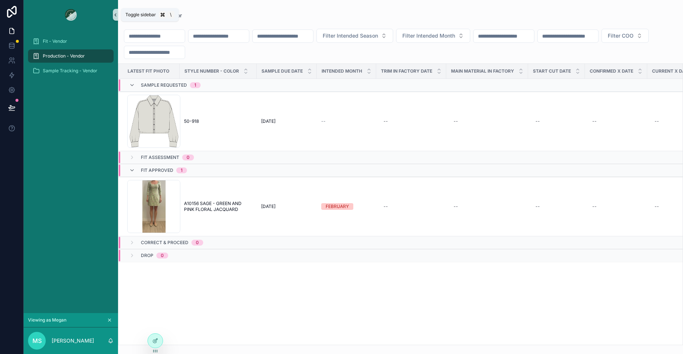
click at [116, 14] on icon "scrollable content" at bounding box center [115, 15] width 1 height 3
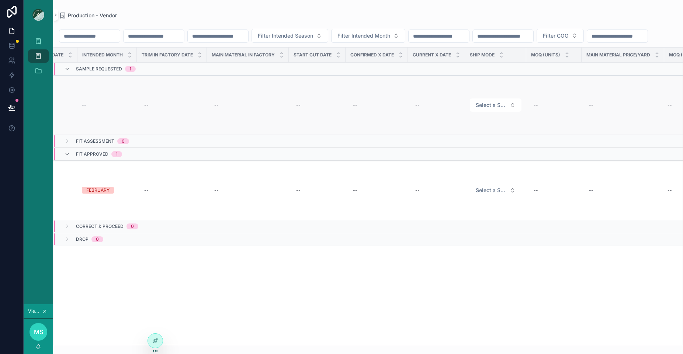
scroll to position [0, 212]
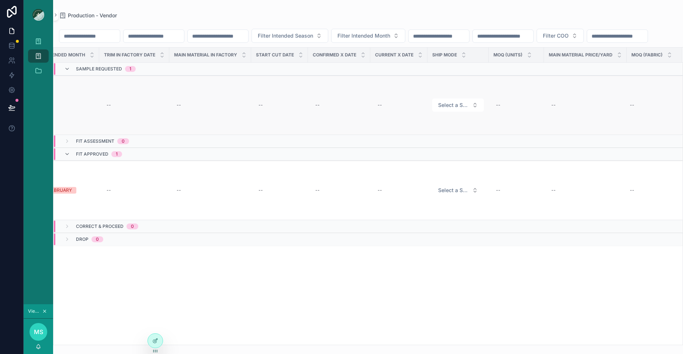
click at [192, 135] on td "--" at bounding box center [210, 105] width 82 height 59
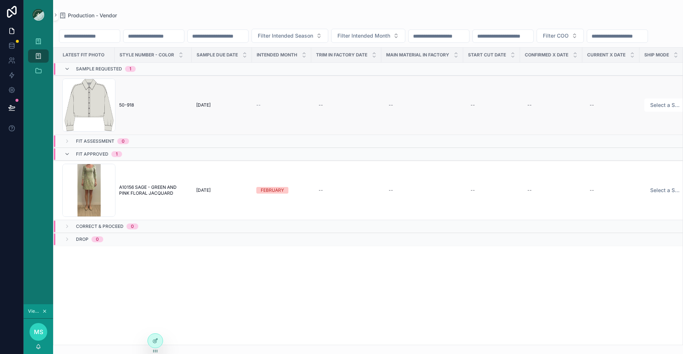
click at [254, 118] on td "--" at bounding box center [281, 105] width 59 height 59
click at [256, 108] on span "--" at bounding box center [258, 105] width 4 height 6
click at [260, 108] on div "--" at bounding box center [281, 105] width 50 height 6
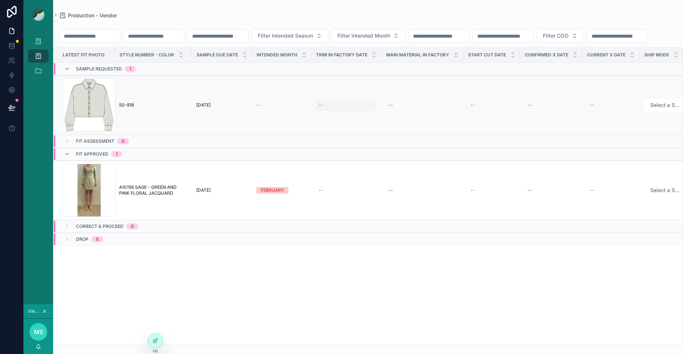
click at [321, 108] on div "--" at bounding box center [320, 105] width 4 height 6
click at [417, 76] on td "scrollable content" at bounding box center [422, 69] width 82 height 13
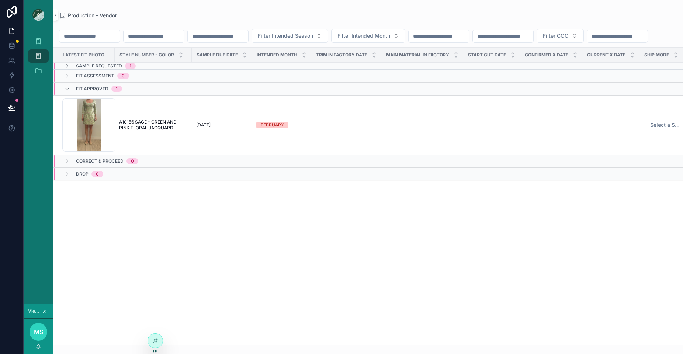
click at [409, 83] on td "scrollable content" at bounding box center [422, 76] width 82 height 13
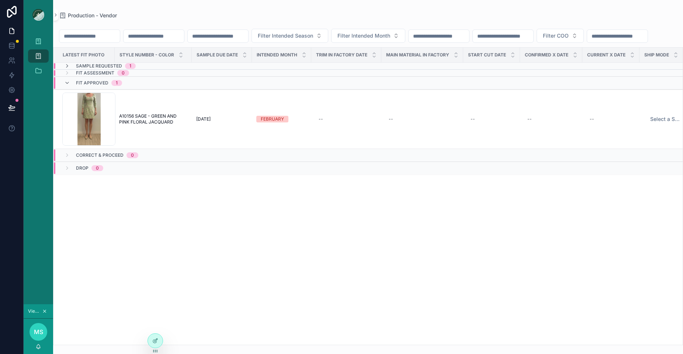
click at [404, 77] on td "scrollable content" at bounding box center [422, 73] width 82 height 7
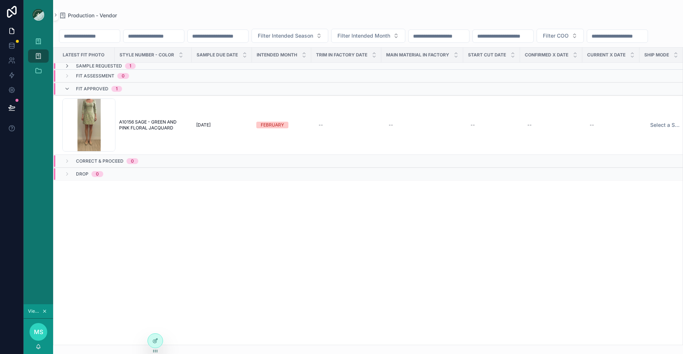
click at [63, 69] on div "Sample Requested 1" at bounding box center [99, 66] width 89 height 6
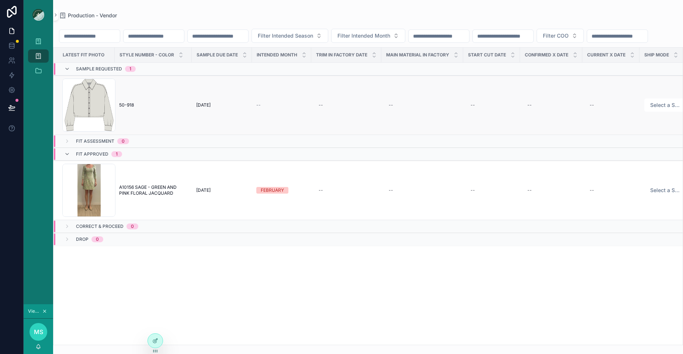
scroll to position [0, 212]
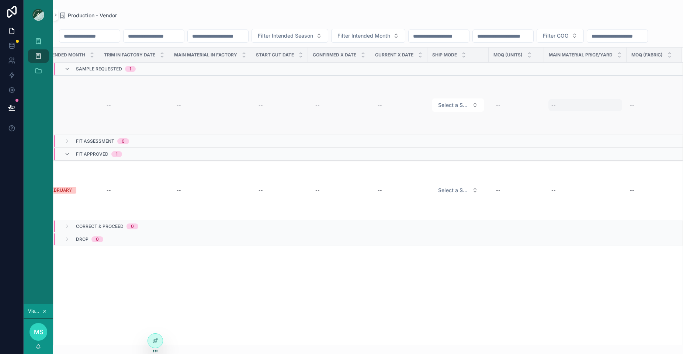
click at [554, 108] on div "--" at bounding box center [553, 105] width 4 height 6
click at [639, 93] on td "--" at bounding box center [653, 105] width 55 height 59
click at [632, 108] on div "--" at bounding box center [631, 105] width 4 height 6
click at [645, 41] on div "Filter Intended Season Filter Intended Month Filter COO" at bounding box center [367, 36] width 629 height 14
click at [14, 104] on icon at bounding box center [11, 107] width 7 height 7
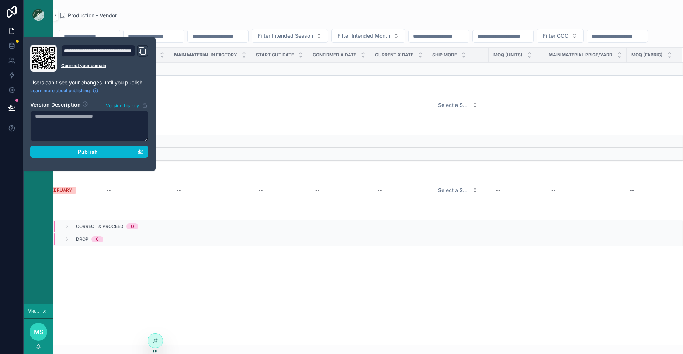
click at [122, 159] on div "**********" at bounding box center [89, 104] width 124 height 118
click at [114, 151] on div "Publish" at bounding box center [89, 152] width 108 height 7
